Goal: Find specific page/section: Find specific page/section

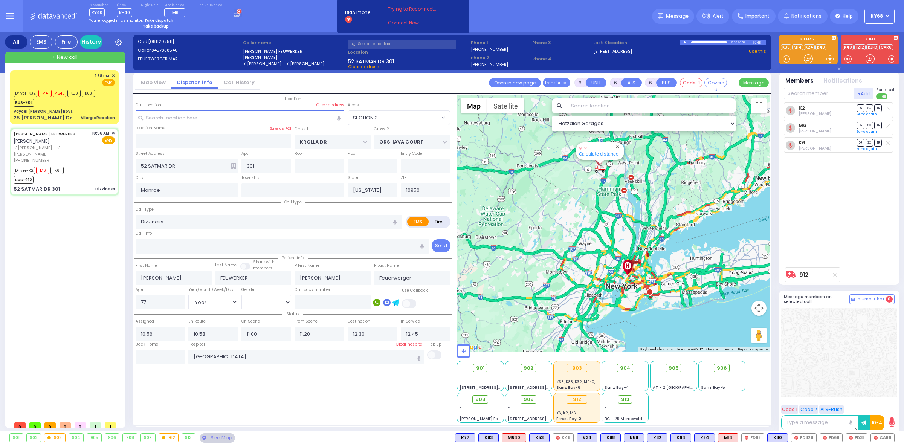
select select "SECTION 3"
select select "Year"
select select "[DEMOGRAPHIC_DATA]"
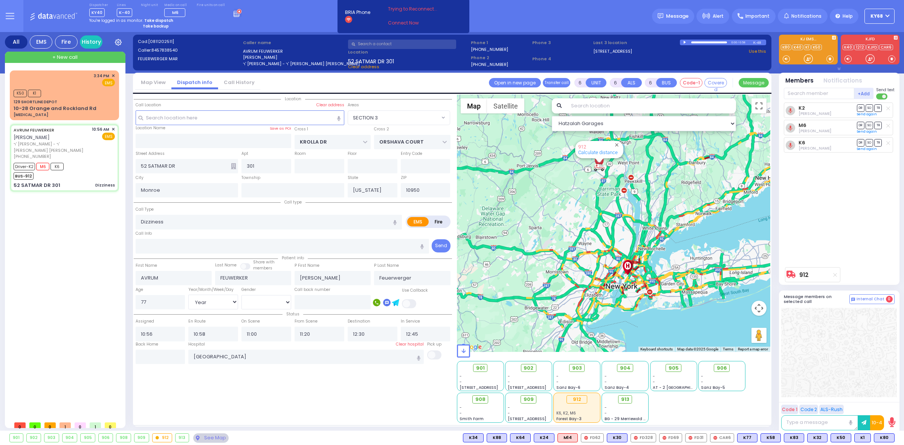
select select "SECTION 3"
select select "Year"
select select "[DEMOGRAPHIC_DATA]"
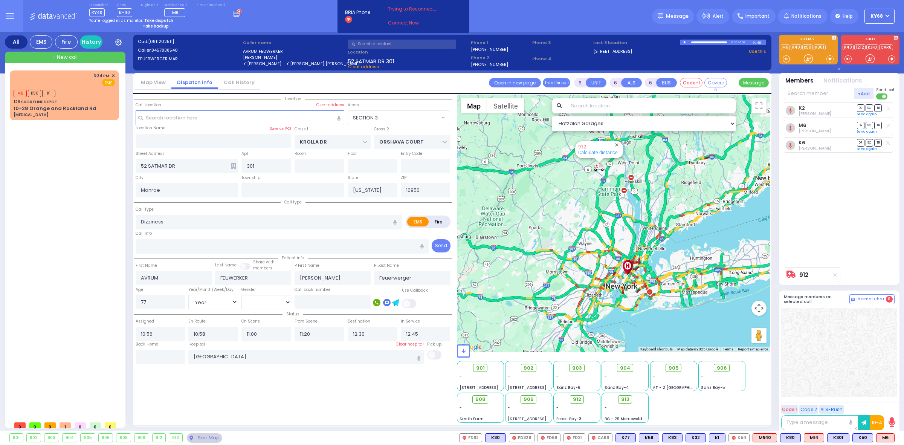
click at [435, 45] on input "text" at bounding box center [402, 44] width 108 height 9
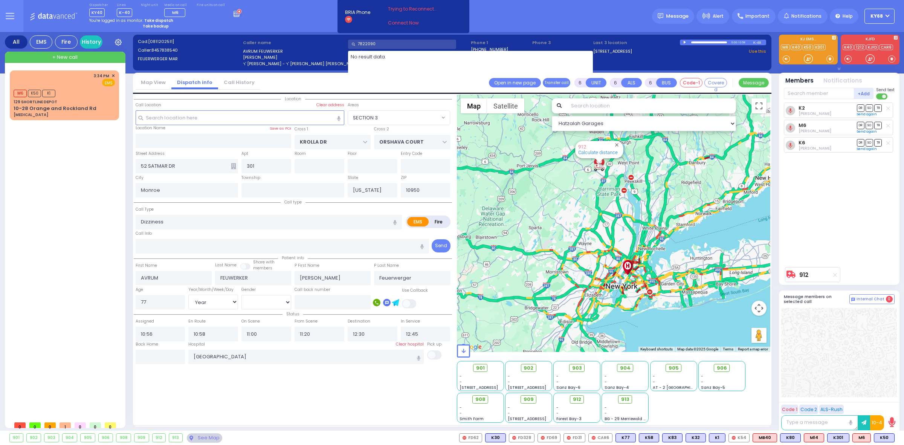
type input "7822090"
click at [311, 17] on div "Dispatcher KY40 shift has started. Are you ? Lines K-40" at bounding box center [452, 16] width 904 height 32
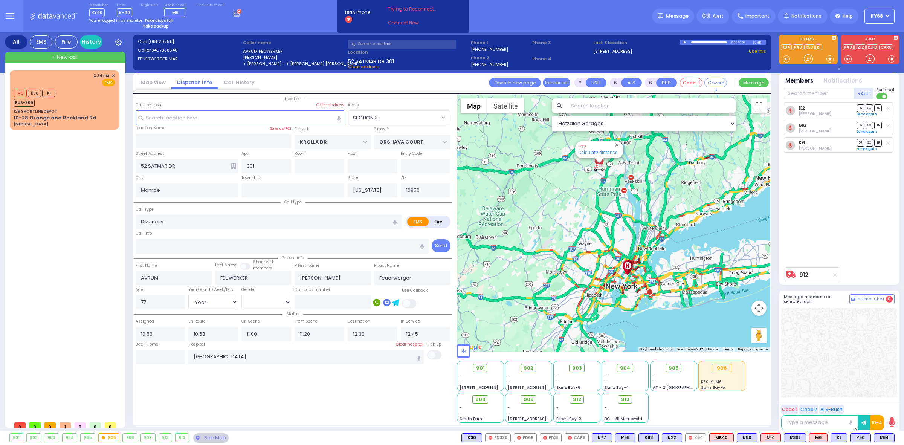
click at [554, 8] on div "Dispatcher KY40 shift has started. Are you ? Lines K-40" at bounding box center [452, 16] width 904 height 32
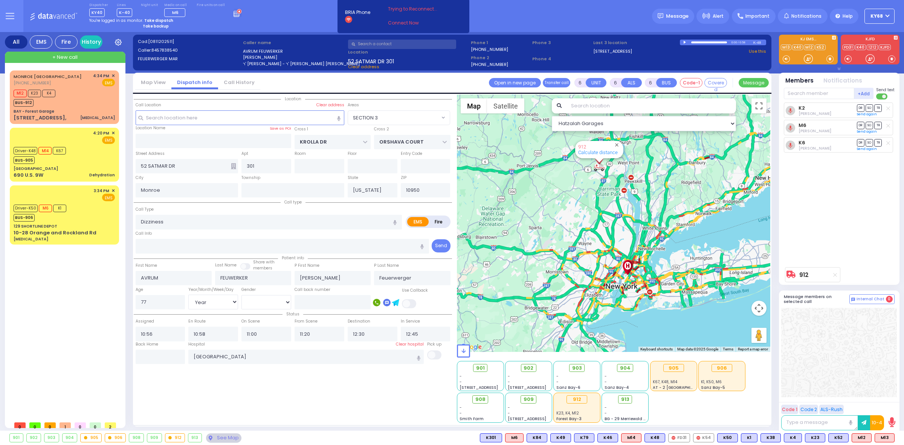
click at [99, 330] on div "MONROE NY (845) 662-9946 4:34 PM ✕ M12 K23 K4" at bounding box center [66, 243] width 112 height 347
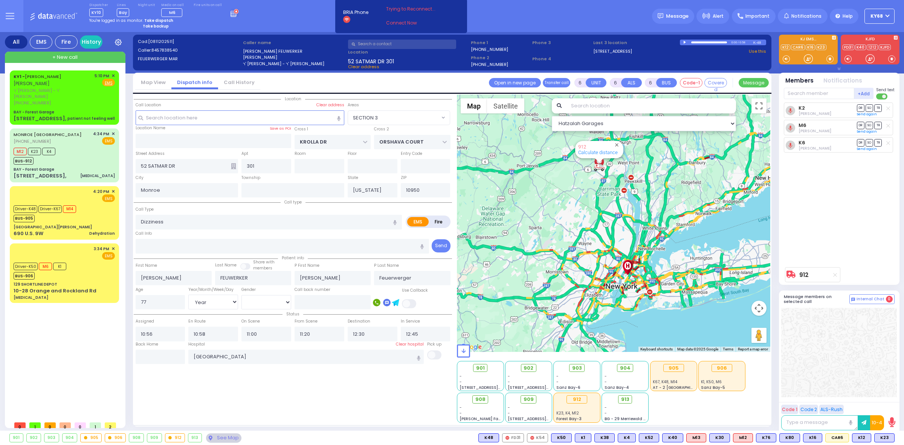
select select "SECTION 3"
select select "Year"
select select "[DEMOGRAPHIC_DATA]"
click at [526, 21] on div "Dispatcher KY10 shift has started. Are you ? Lines Bay" at bounding box center [452, 16] width 904 height 32
click at [524, 23] on div "Dispatcher KY10 shift has started. Are you ? Lines Bay" at bounding box center [452, 16] width 904 height 32
